Goal: Transaction & Acquisition: Purchase product/service

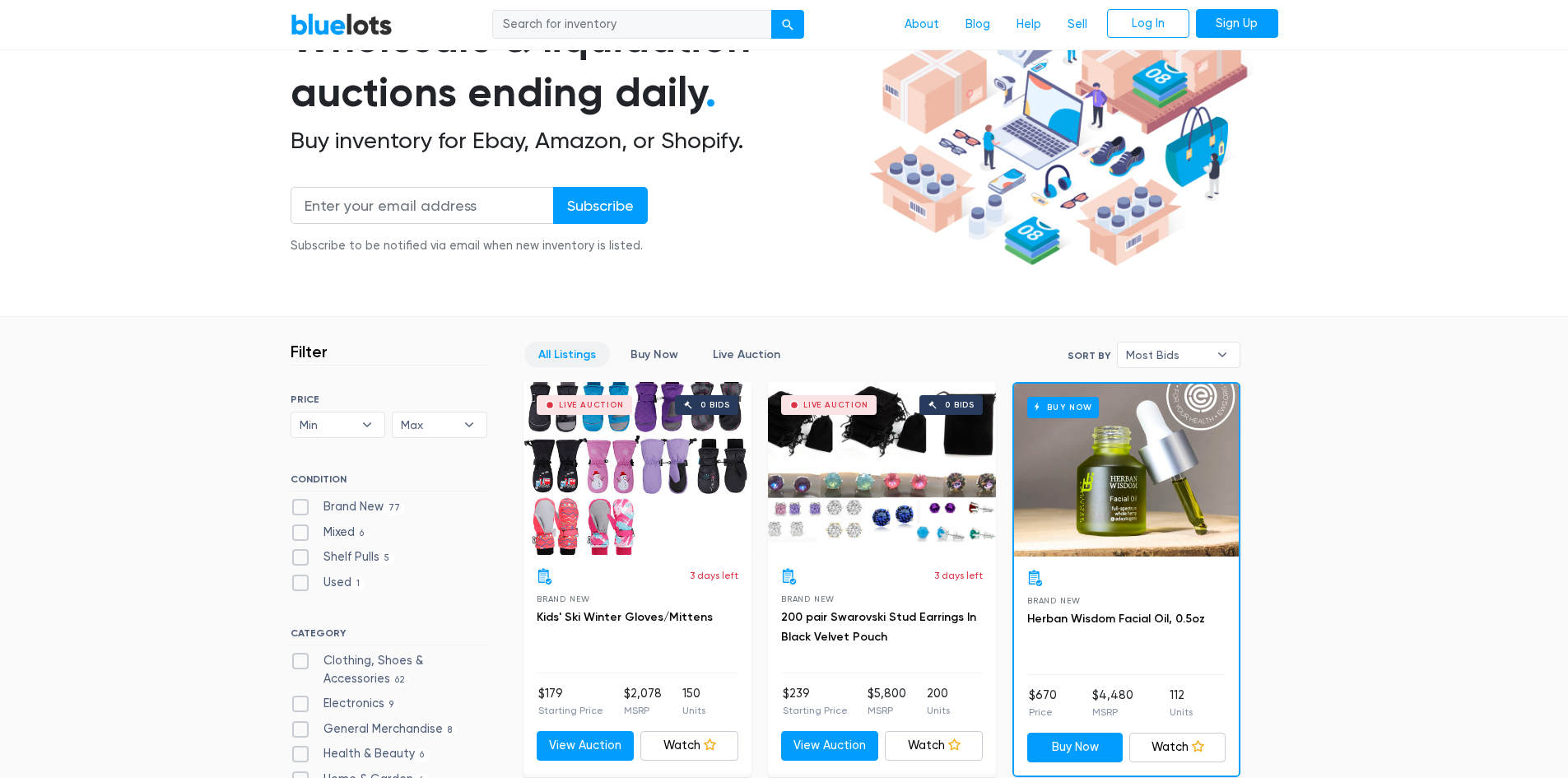
scroll to position [247, 0]
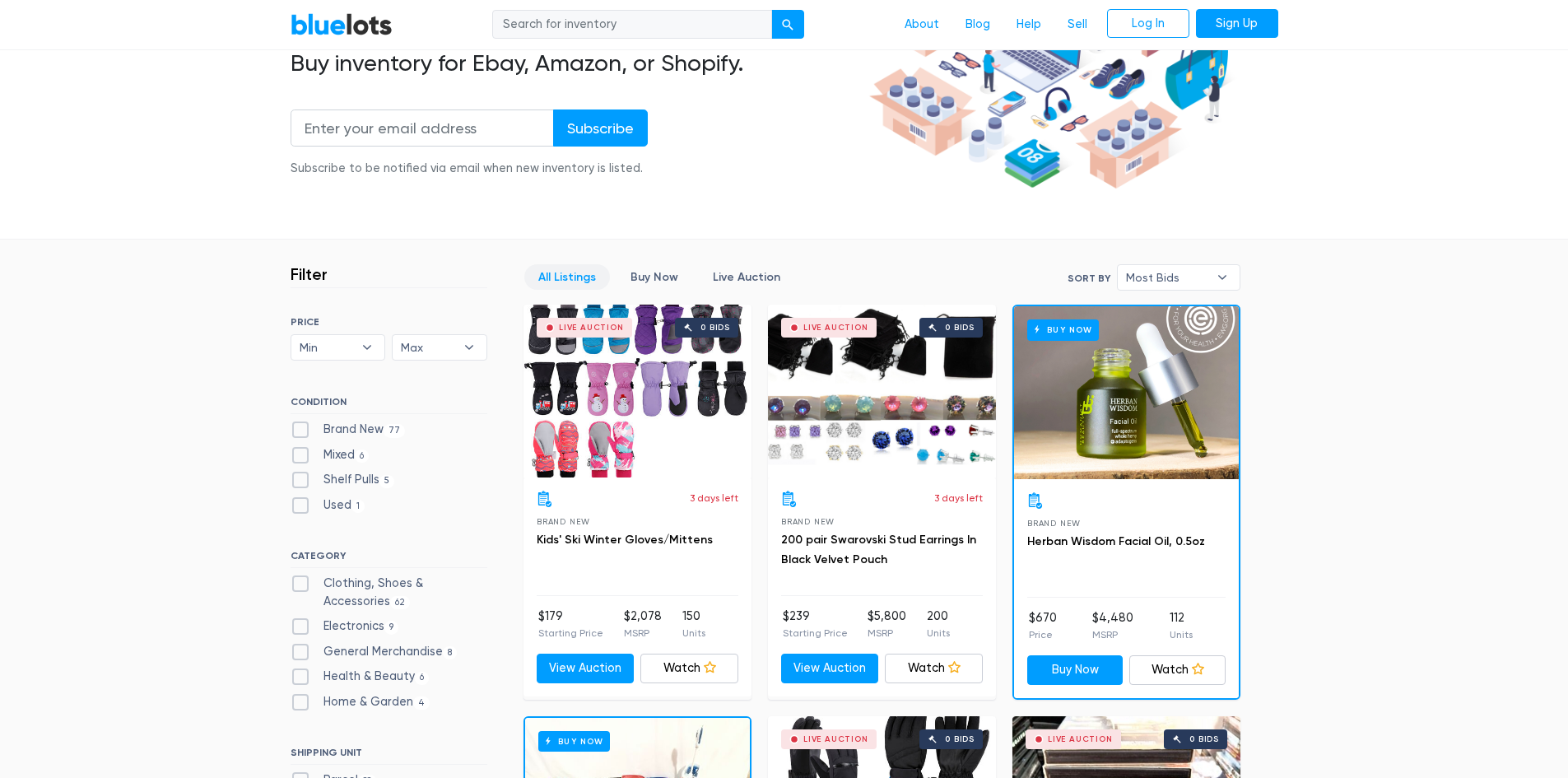
click at [629, 32] on input "search" at bounding box center [631, 24] width 279 height 29
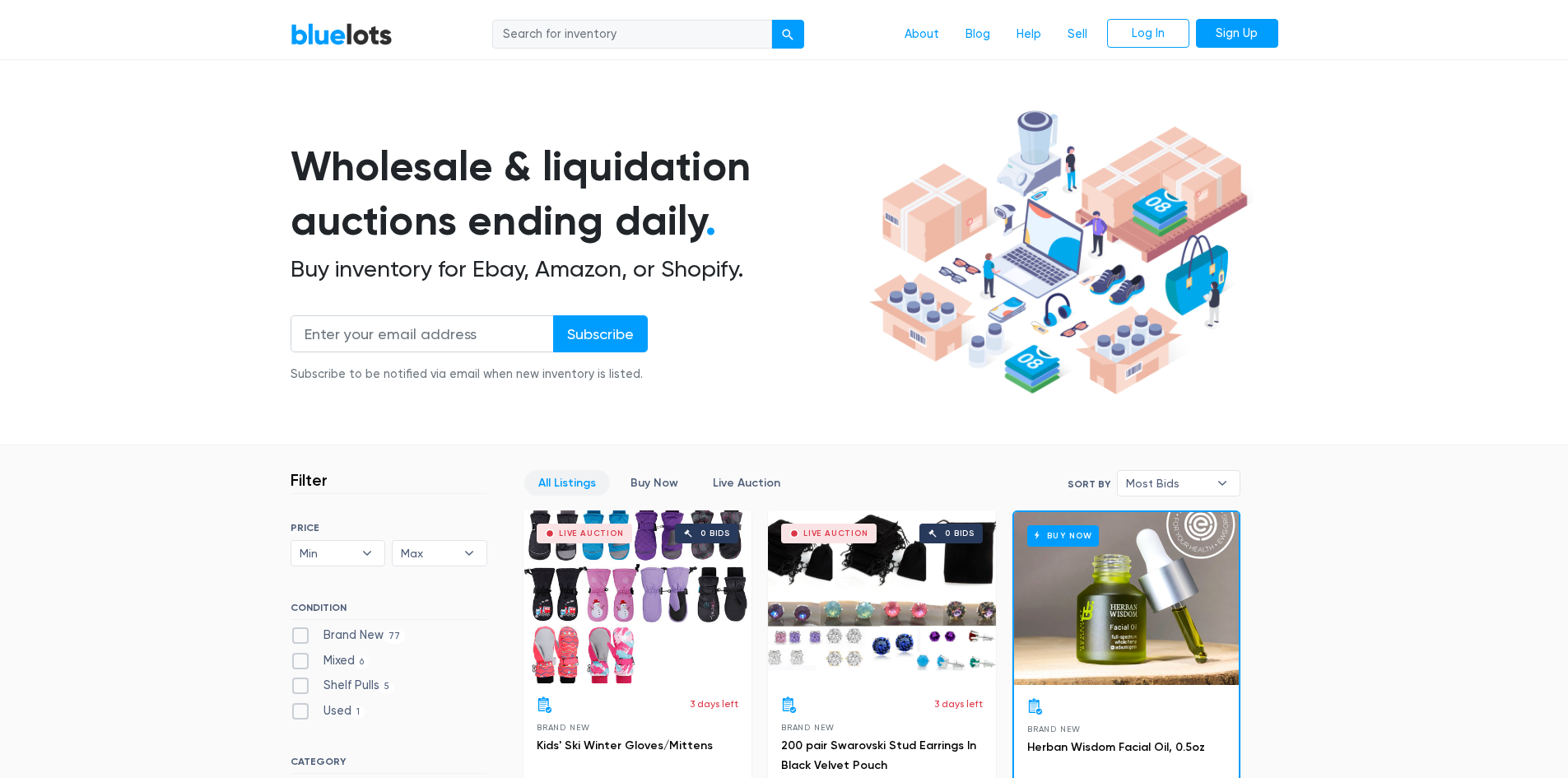
scroll to position [0, 0]
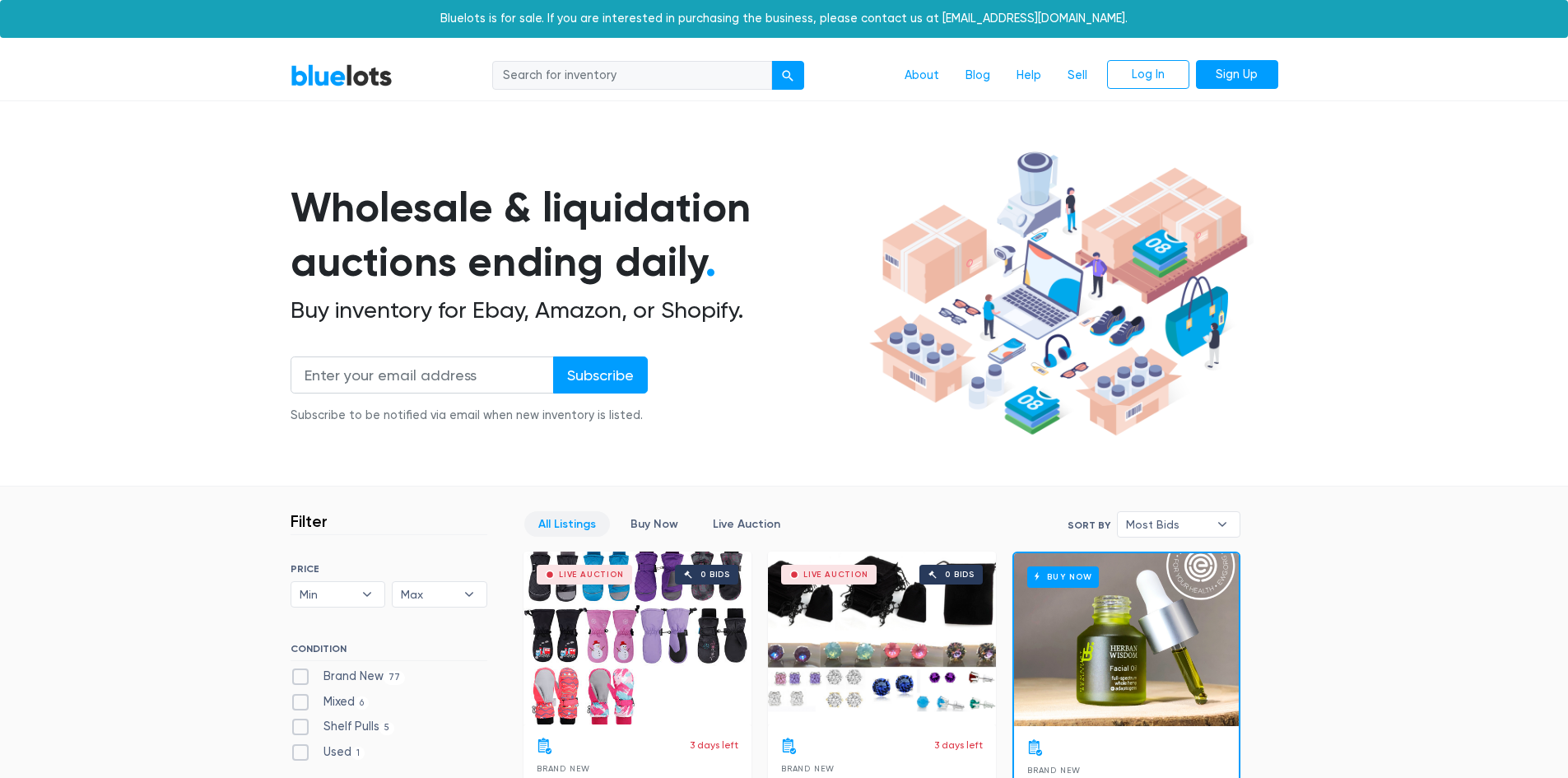
click at [583, 75] on input "search" at bounding box center [631, 75] width 279 height 29
type input "north face"
click at [771, 61] on button "submit" at bounding box center [788, 75] width 33 height 29
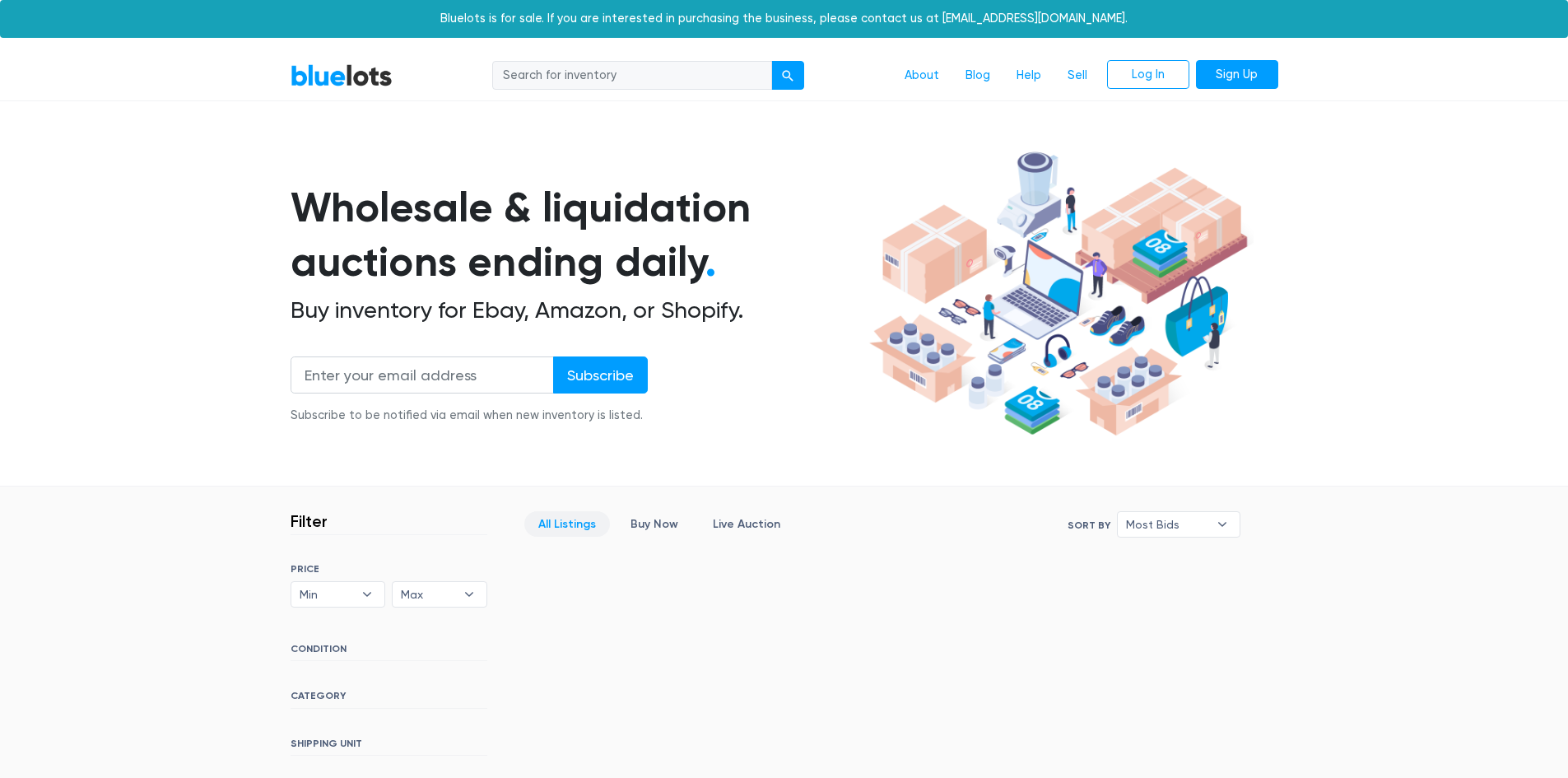
drag, startPoint x: 626, startPoint y: 72, endPoint x: 485, endPoint y: 76, distance: 141.1
click at [485, 76] on div "About Blog Help Sell Log In Sign Up" at bounding box center [842, 75] width 872 height 31
type input "north"
click at [771, 61] on button "submit" at bounding box center [788, 75] width 33 height 29
click at [633, 85] on input "search" at bounding box center [631, 75] width 279 height 29
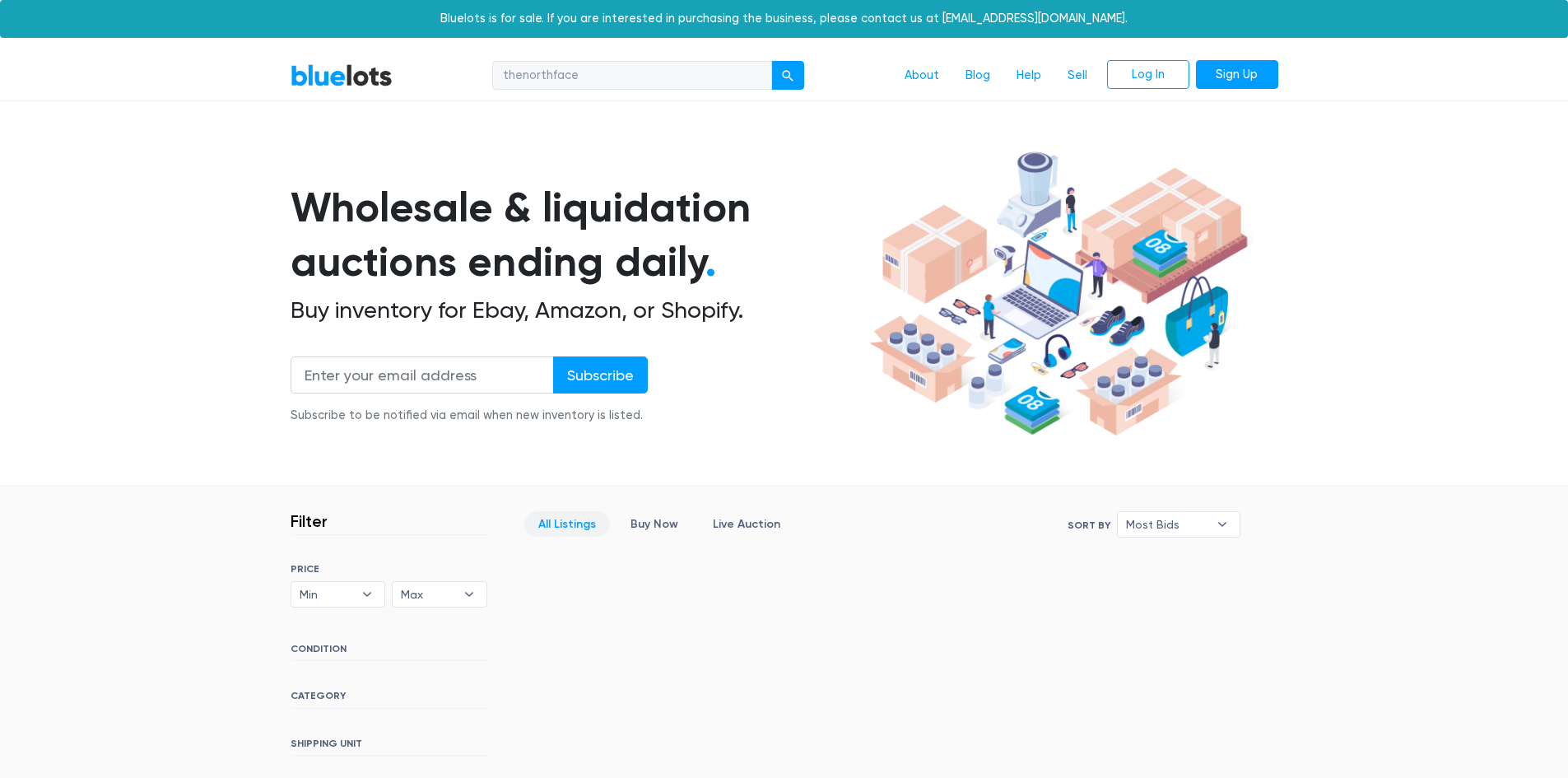
type input "thenorthface"
click at [771, 61] on button "submit" at bounding box center [788, 75] width 33 height 29
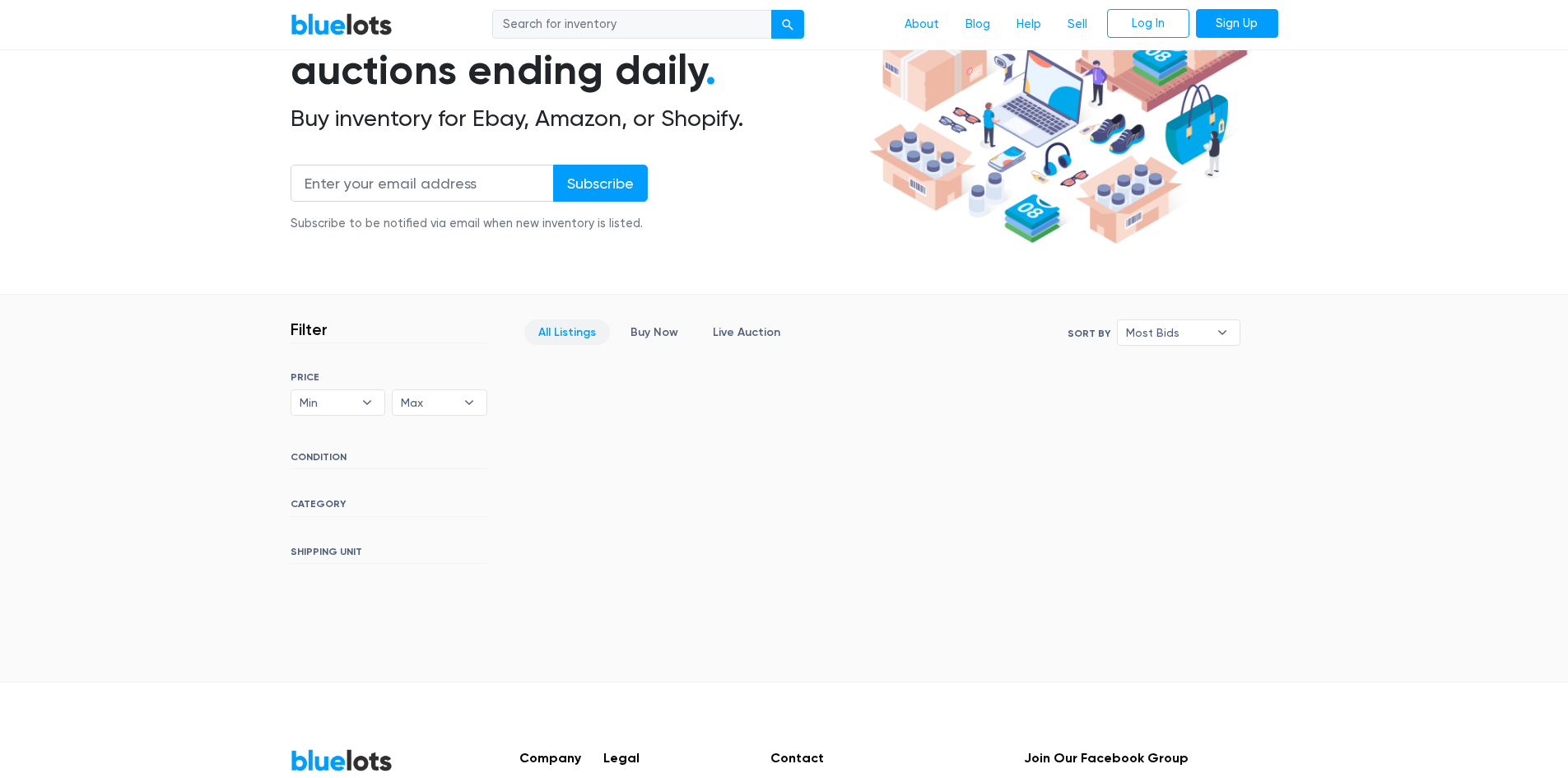
scroll to position [330, 0]
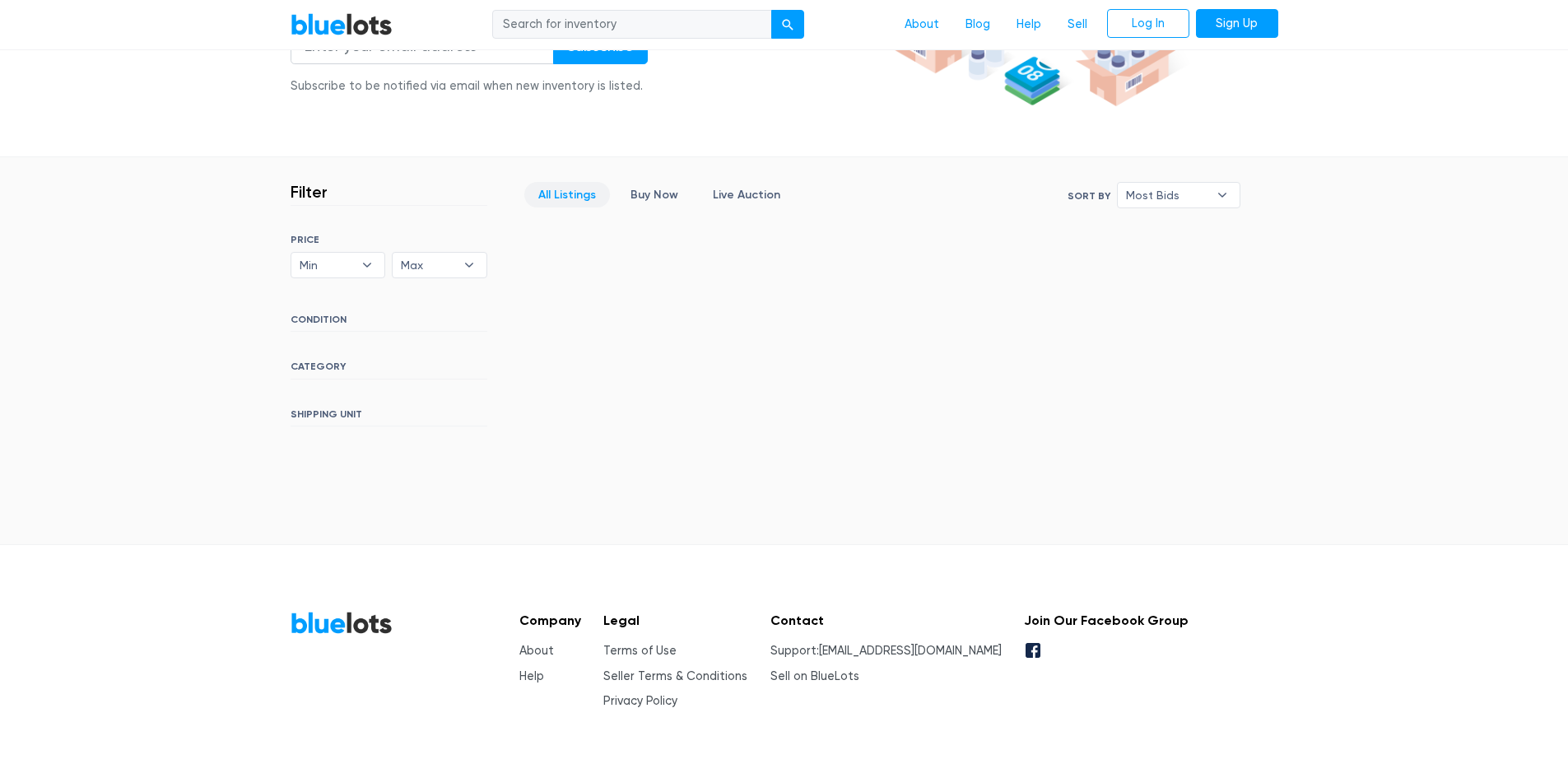
click at [304, 306] on div "SORT BY Most Bids Ending Soonest Newly Listed Lowest Price Highest Price Most B…" at bounding box center [388, 330] width 196 height 193
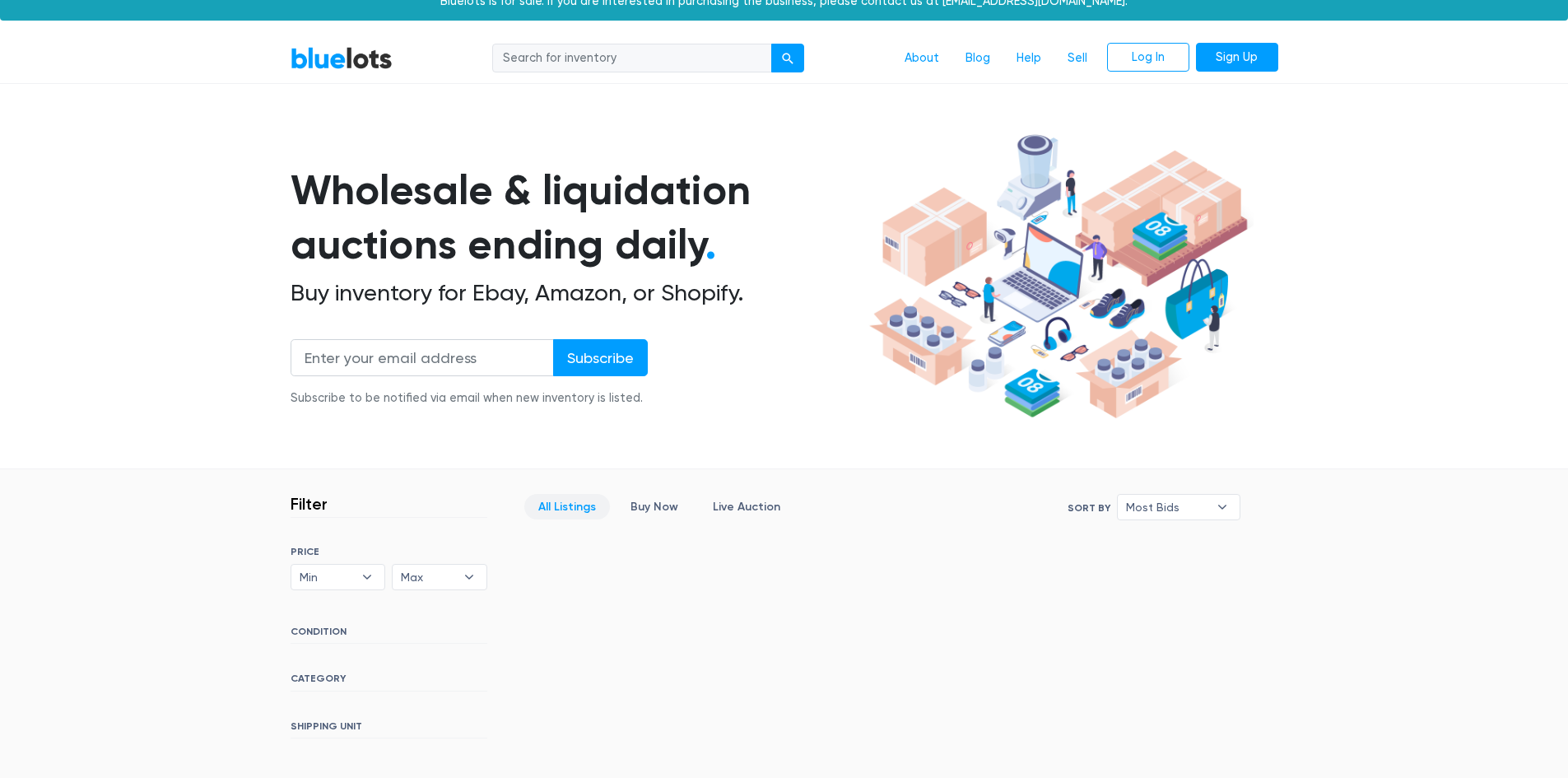
scroll to position [0, 0]
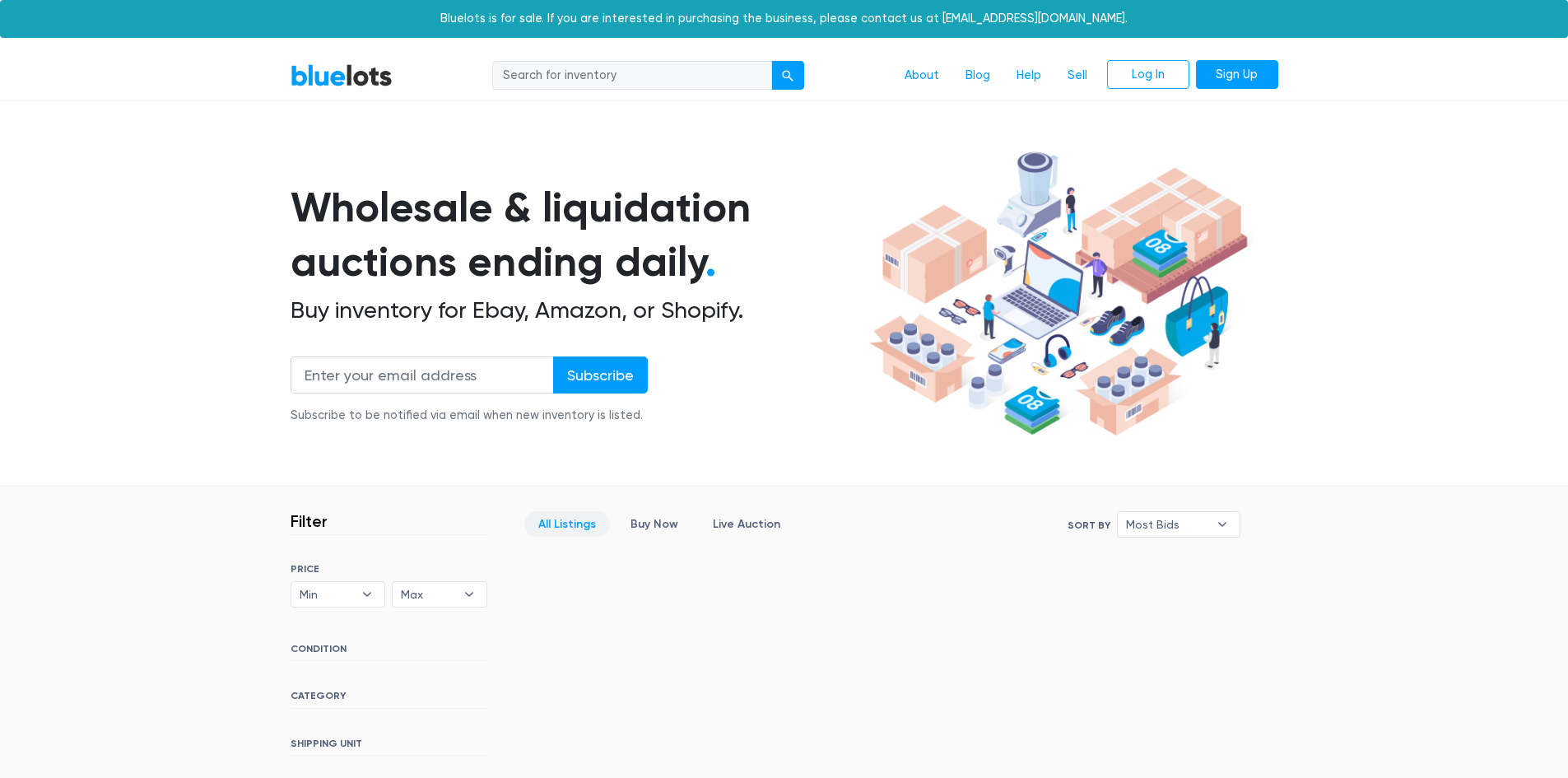
drag, startPoint x: 653, startPoint y: 79, endPoint x: 324, endPoint y: 88, distance: 329.1
click at [199, 54] on nav "BlueLots About Blog Help Sell Log In Sign Up" at bounding box center [784, 76] width 1568 height 50
click at [613, 74] on input "search" at bounding box center [631, 75] width 279 height 29
click at [356, 58] on nav "BlueLots About Blog Help Sell Log In Sign Up" at bounding box center [784, 76] width 1568 height 50
click at [349, 79] on link "BlueLots" at bounding box center [341, 75] width 102 height 24
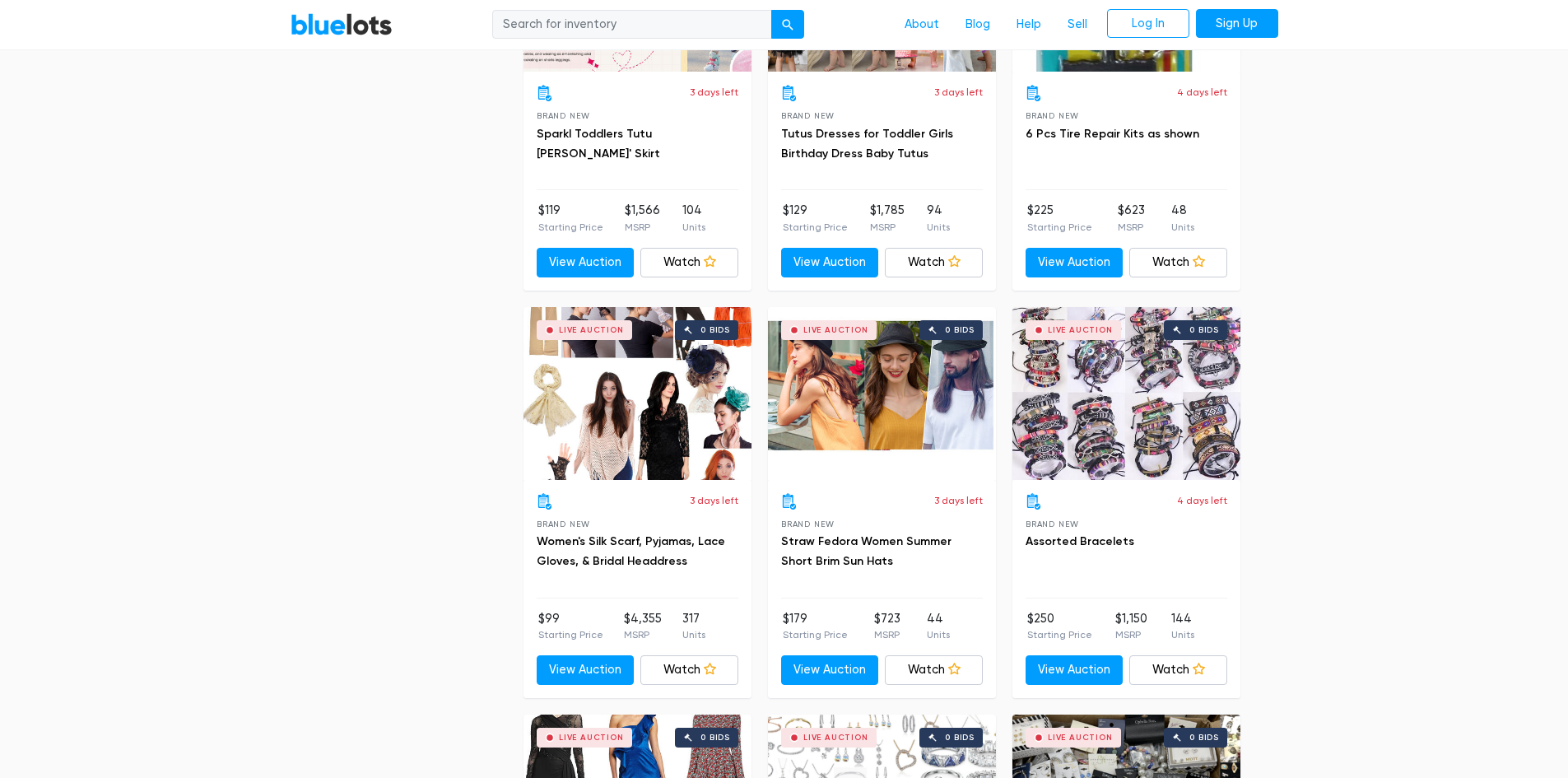
scroll to position [3129, 0]
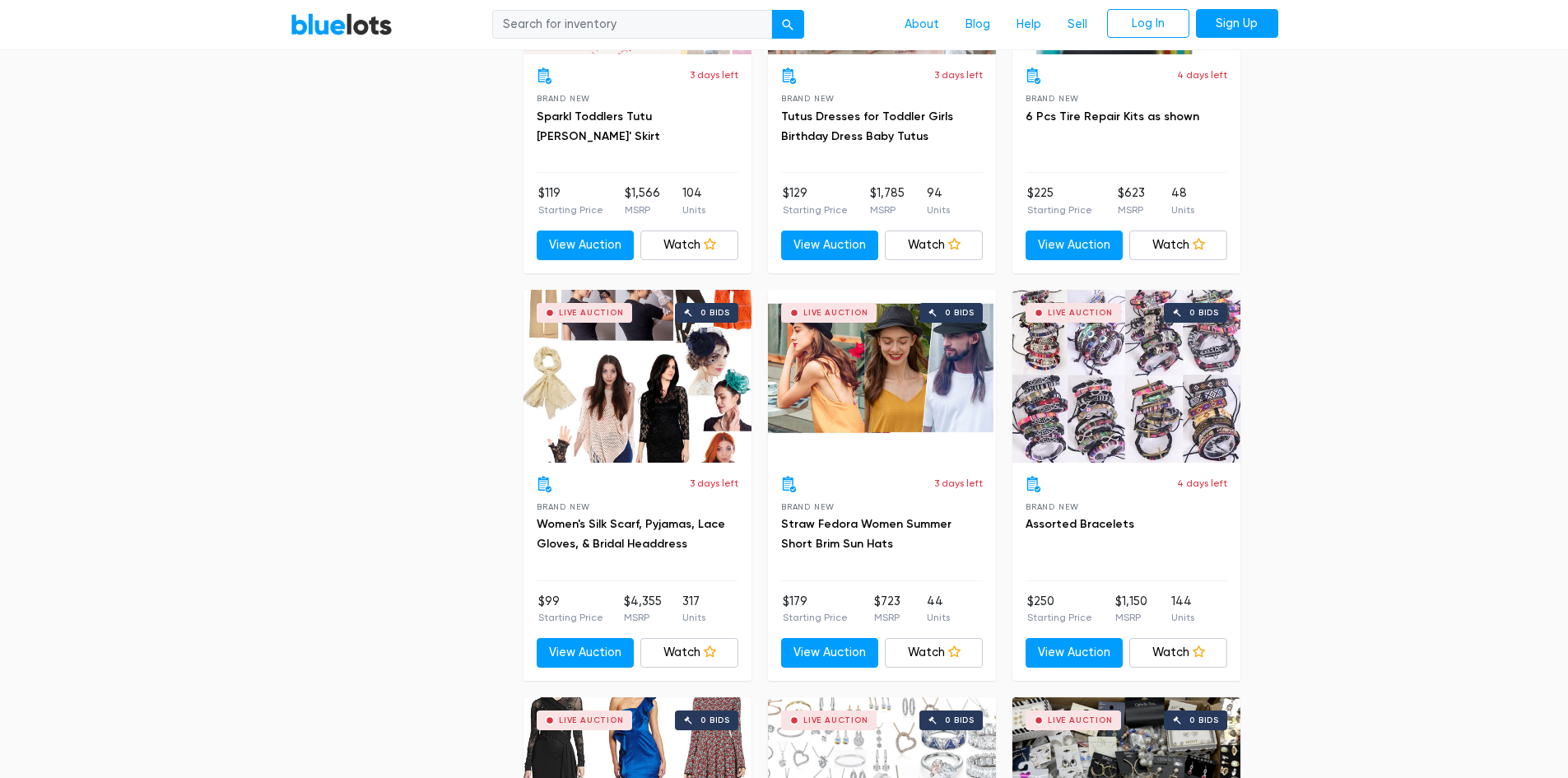
click at [631, 21] on input "search" at bounding box center [631, 24] width 279 height 29
type input "n"
type input "bag"
click at [771, 10] on button "submit" at bounding box center [788, 24] width 33 height 29
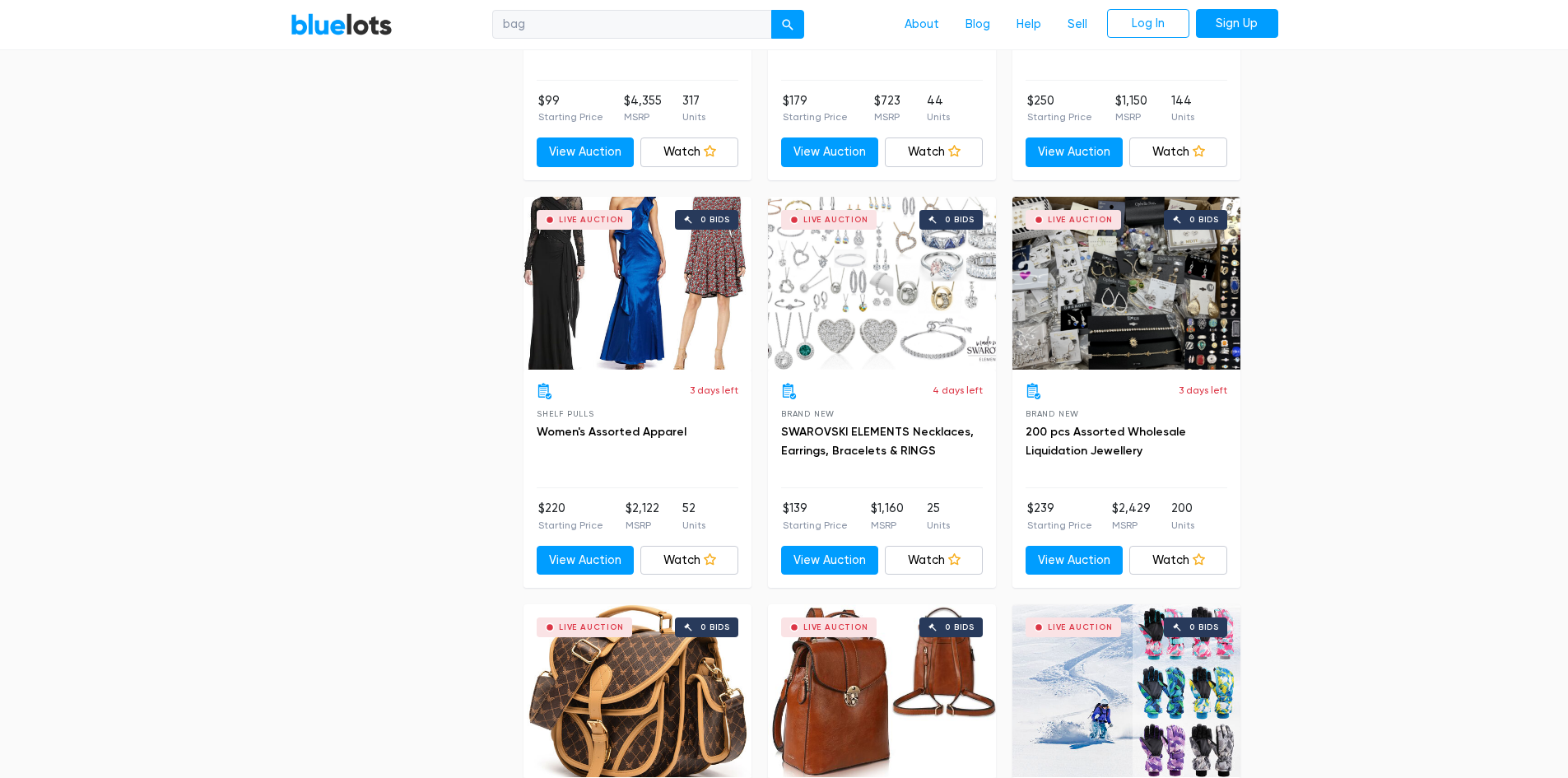
scroll to position [3624, 0]
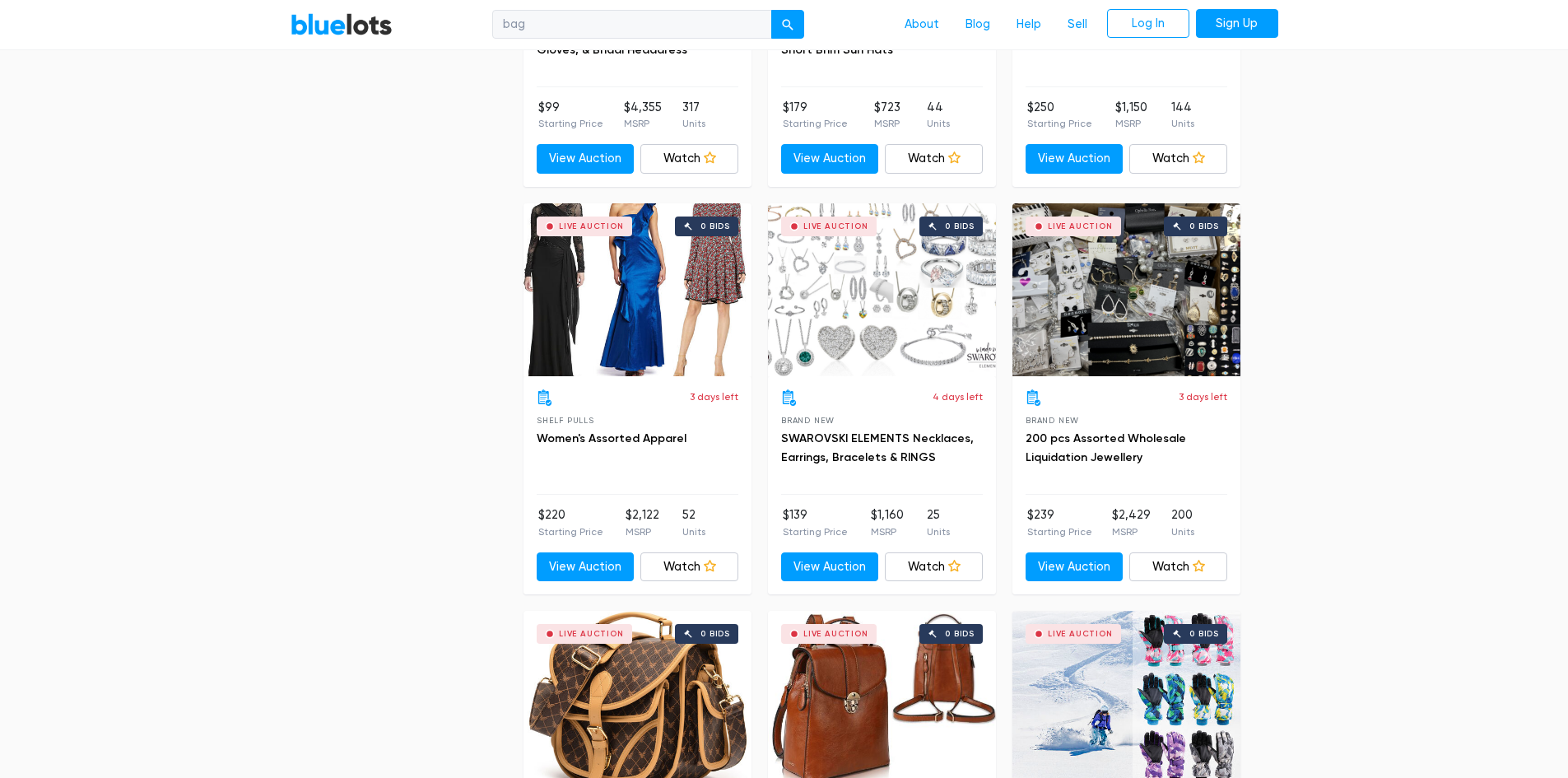
click at [914, 301] on div "Live Auction 0 bids" at bounding box center [881, 290] width 228 height 173
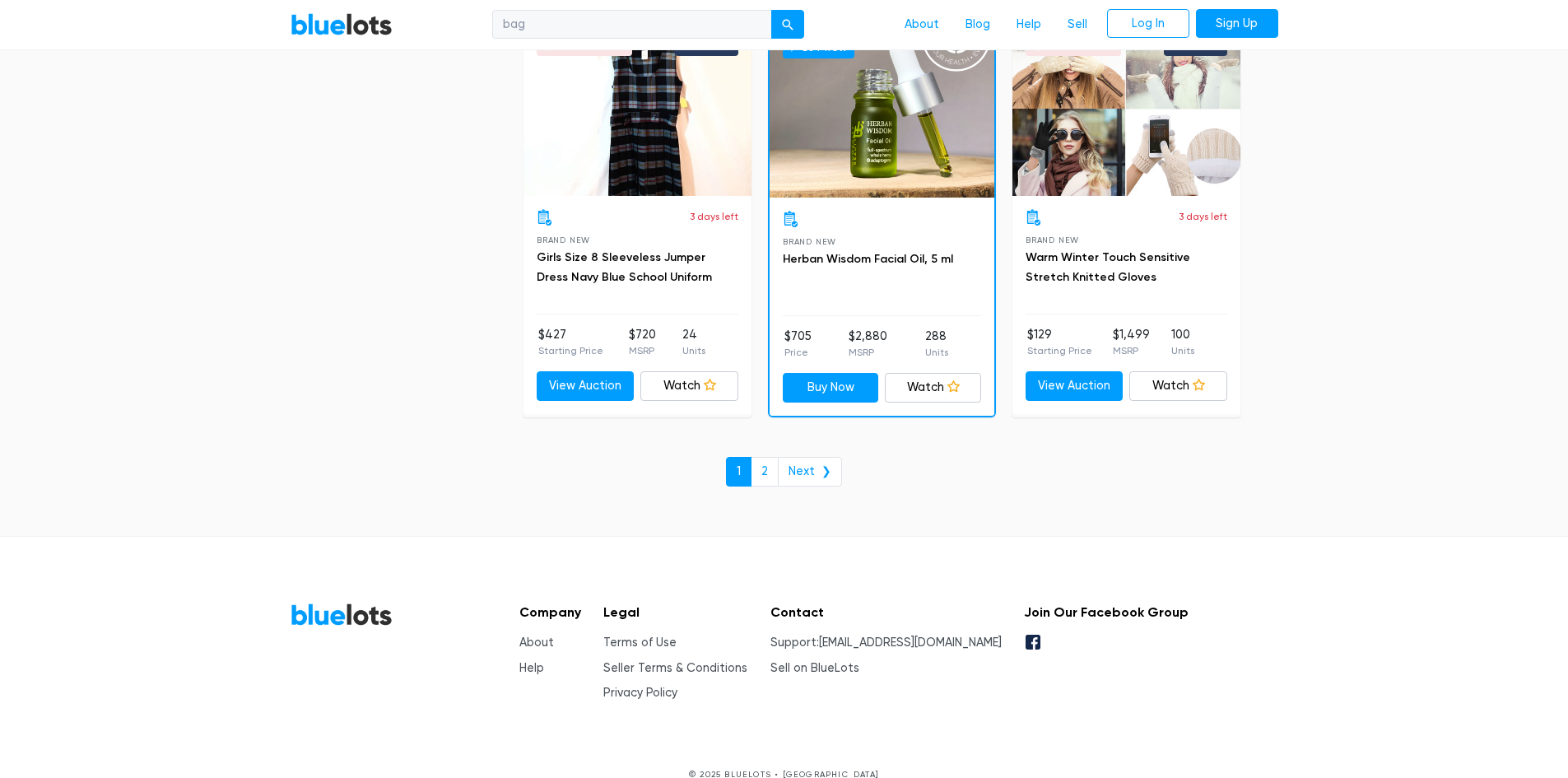
scroll to position [7095, 0]
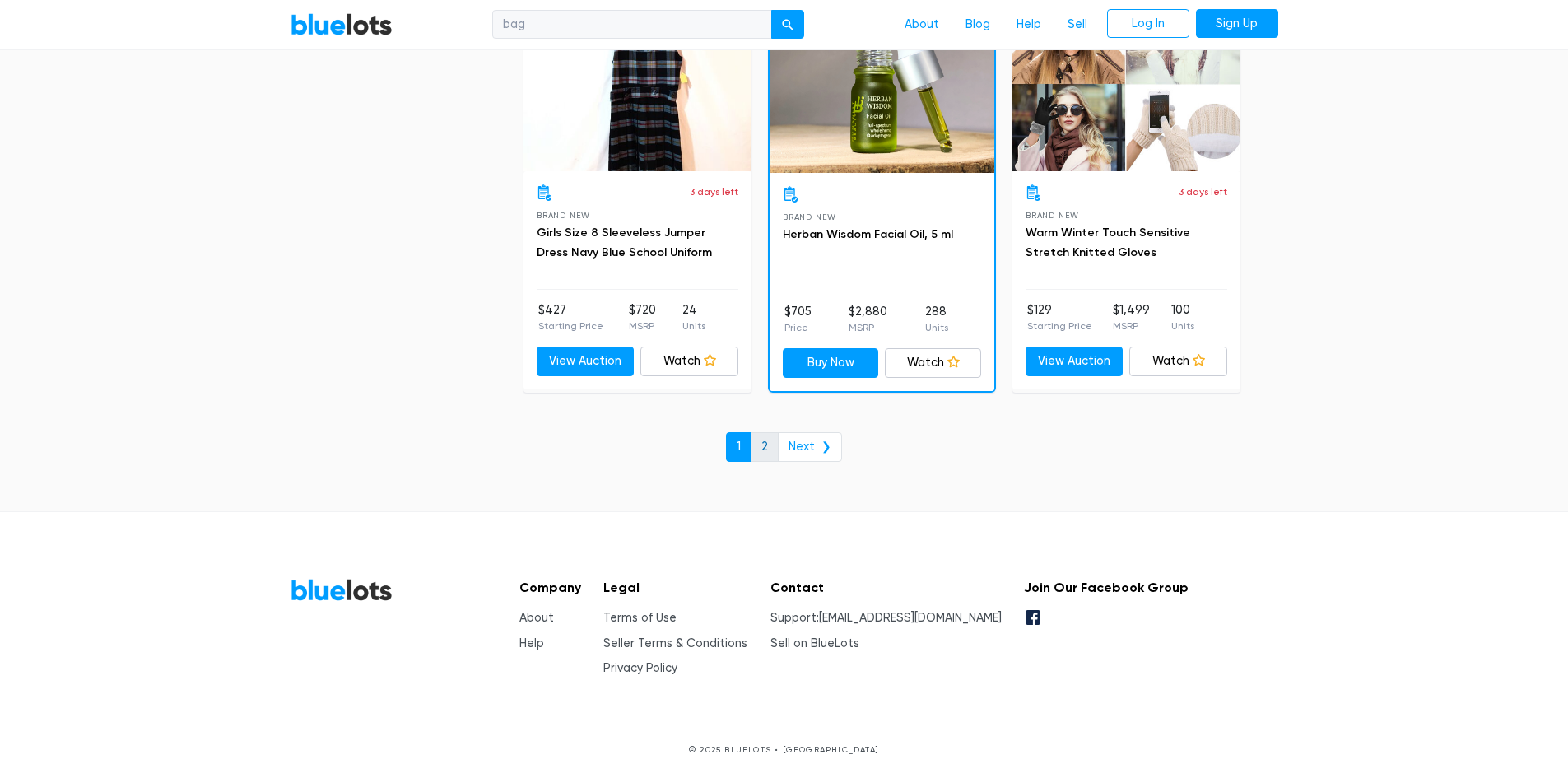
click at [773, 445] on link "2" at bounding box center [764, 447] width 28 height 29
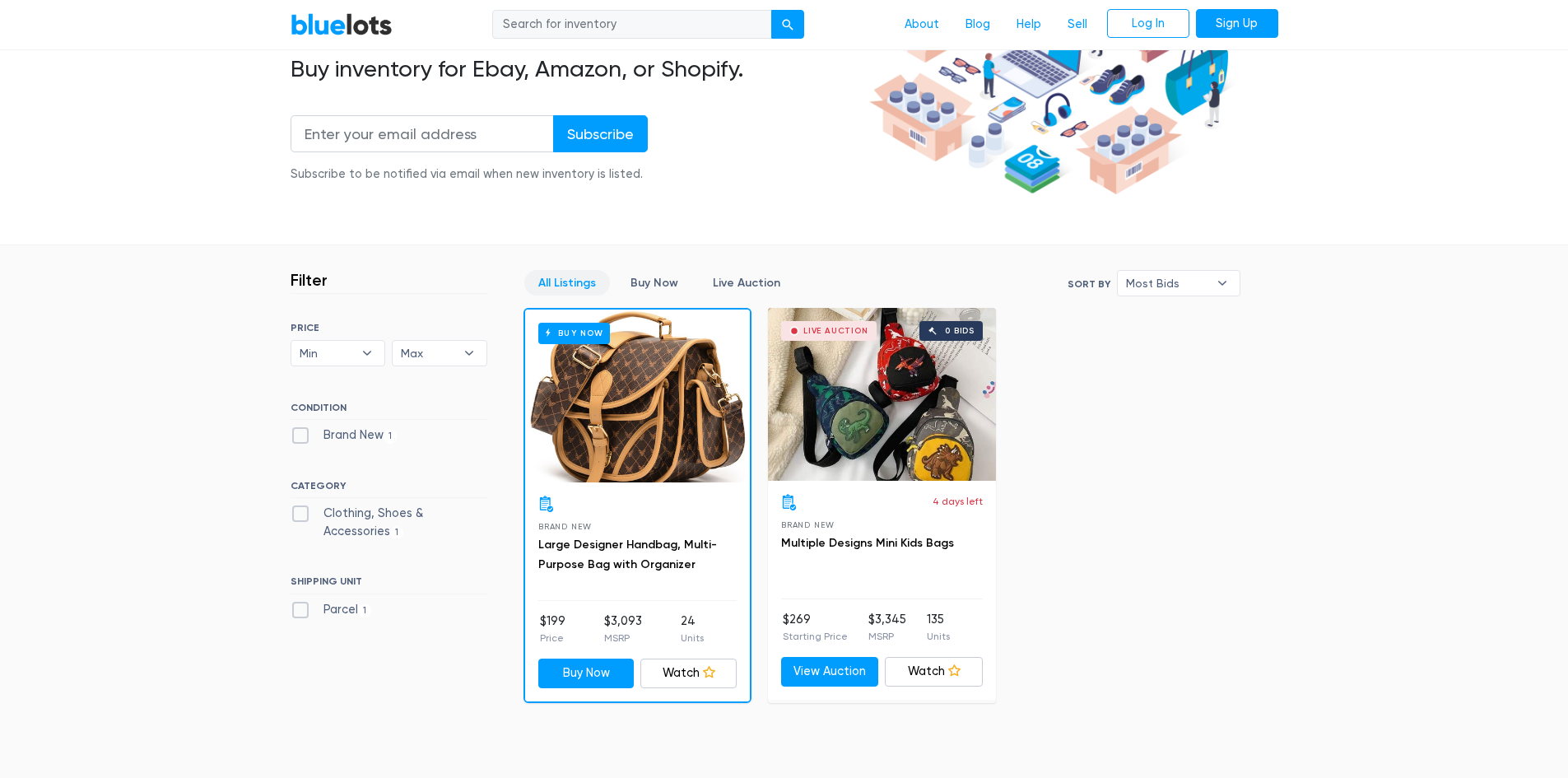
scroll to position [247, 0]
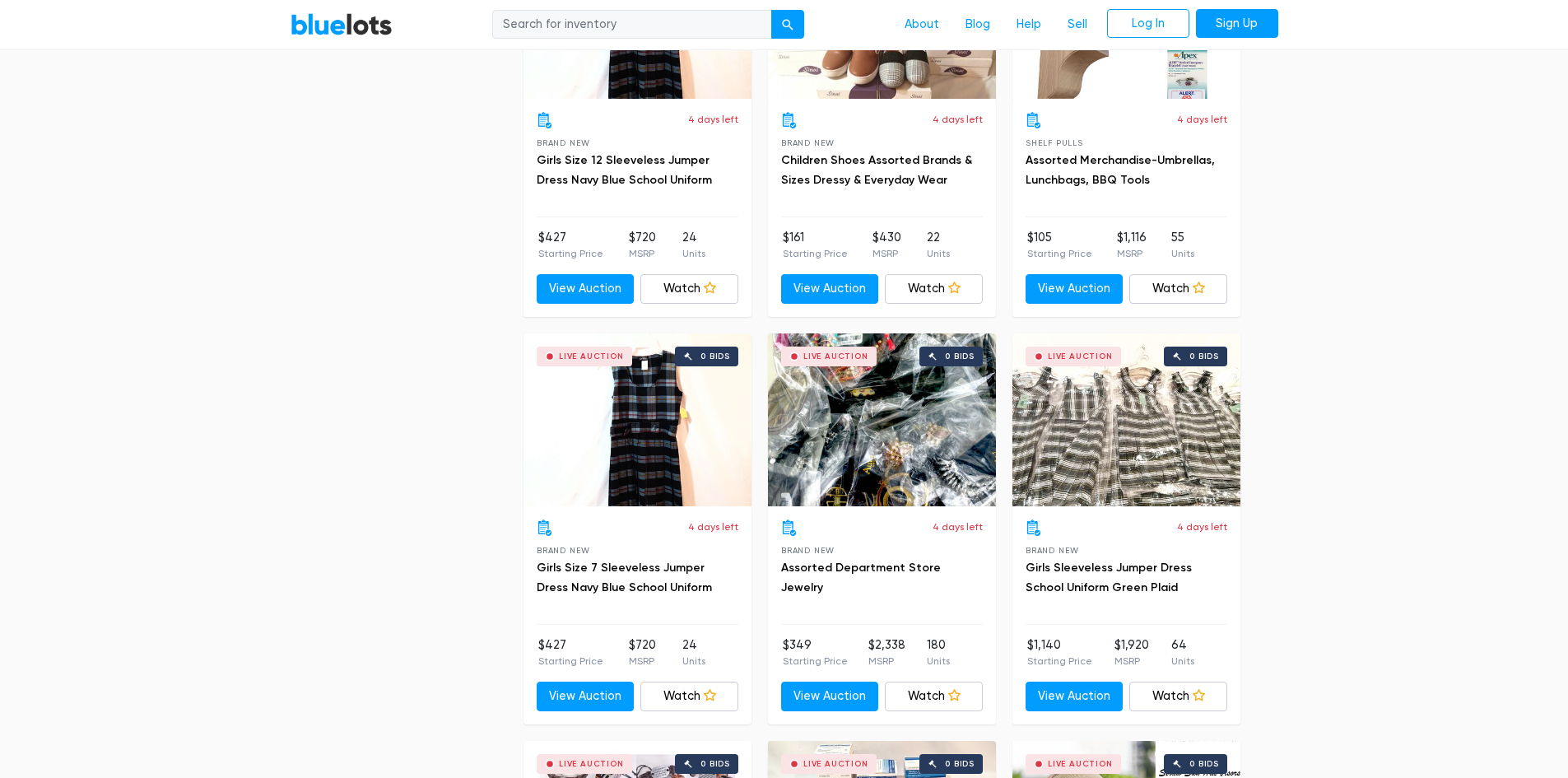
scroll to position [5270, 0]
